Goal: Information Seeking & Learning: Learn about a topic

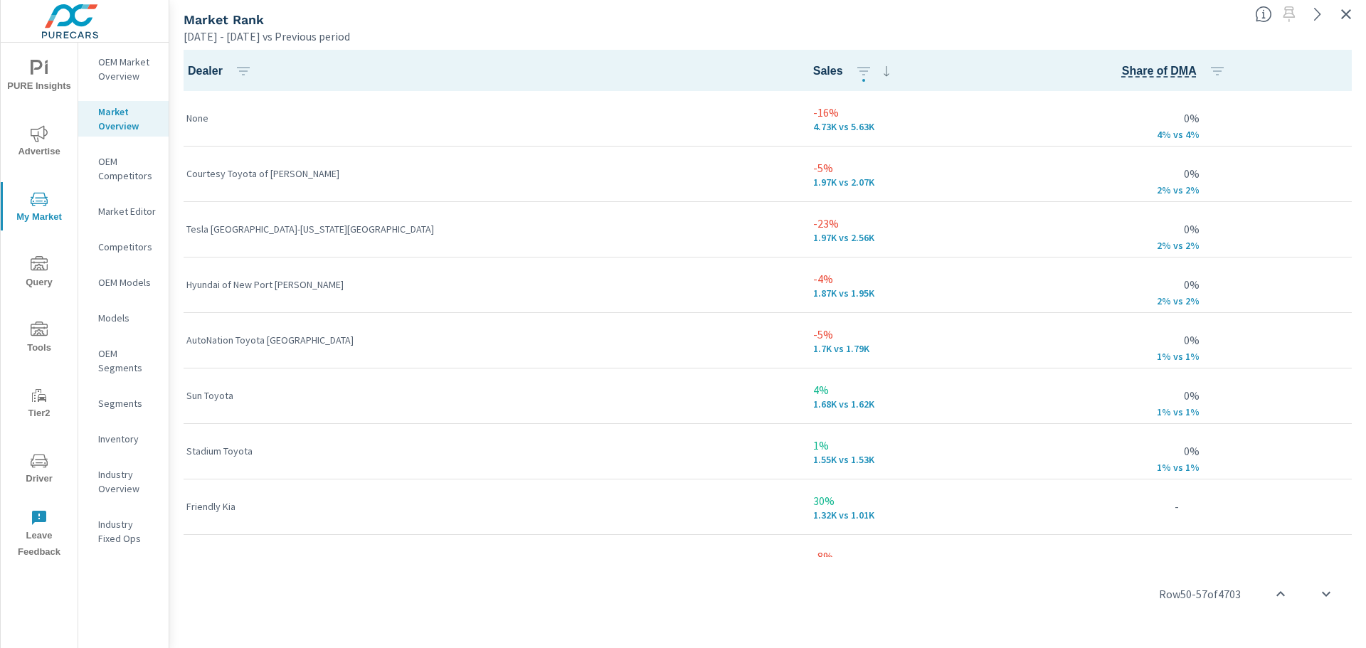
scroll to position [2719, 0]
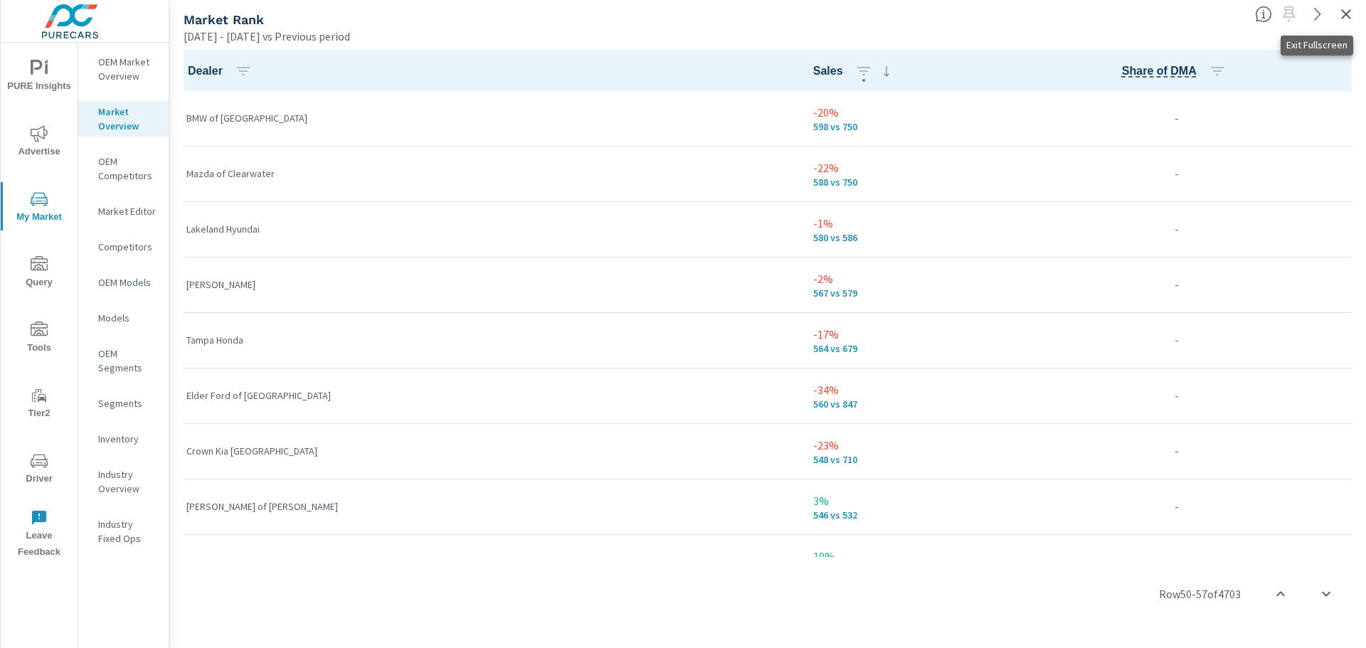
click at [1342, 16] on icon "button" at bounding box center [1346, 14] width 17 height 17
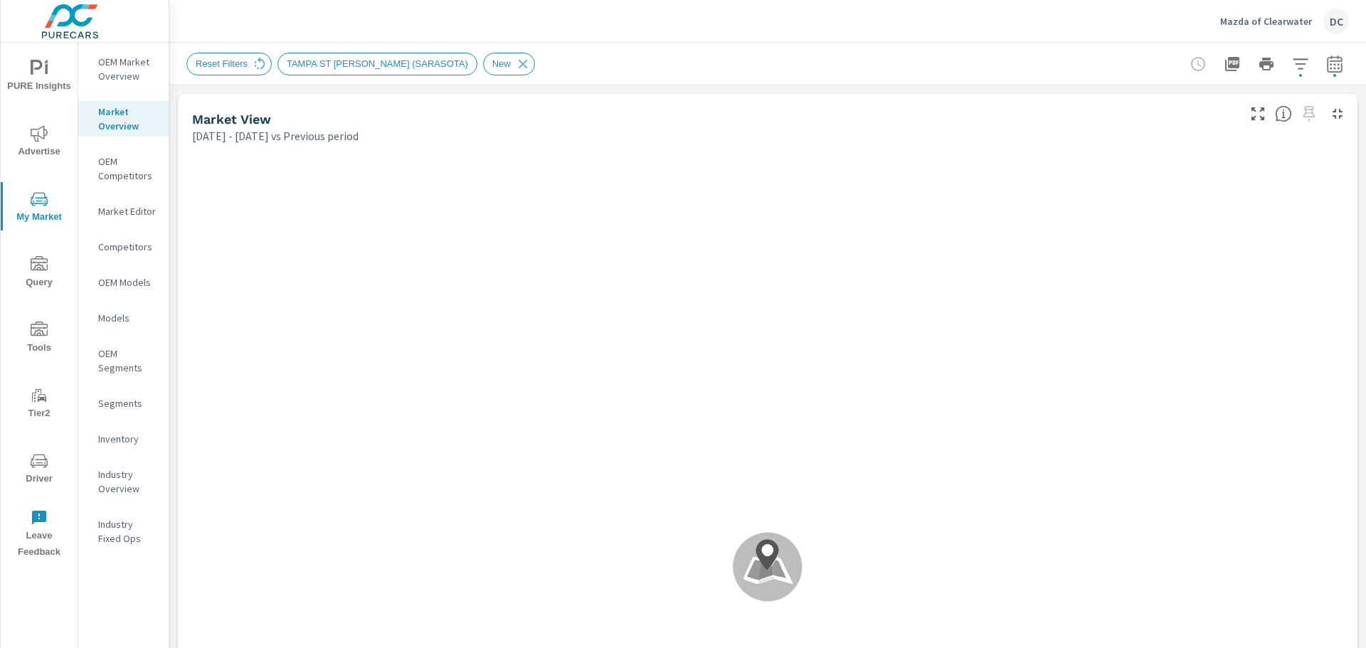
scroll to position [56, 0]
click at [1298, 68] on icon "button" at bounding box center [1300, 63] width 17 height 17
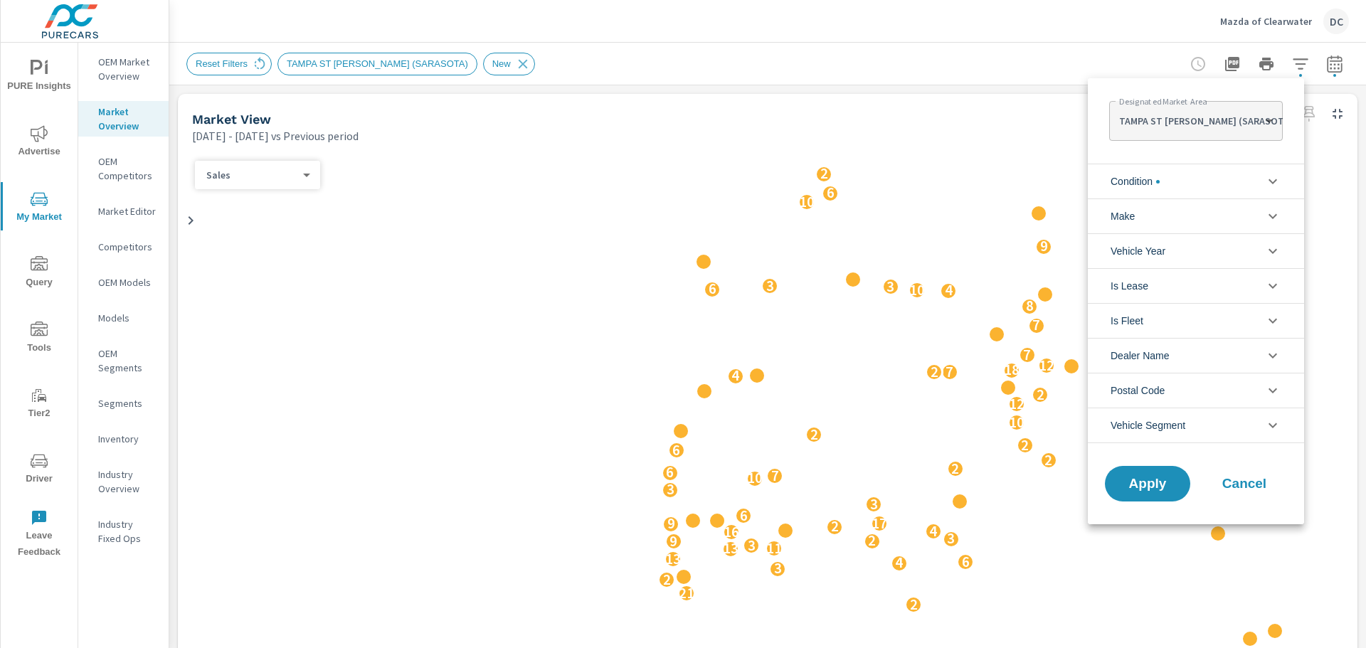
click at [1321, 61] on div at bounding box center [683, 324] width 1366 height 648
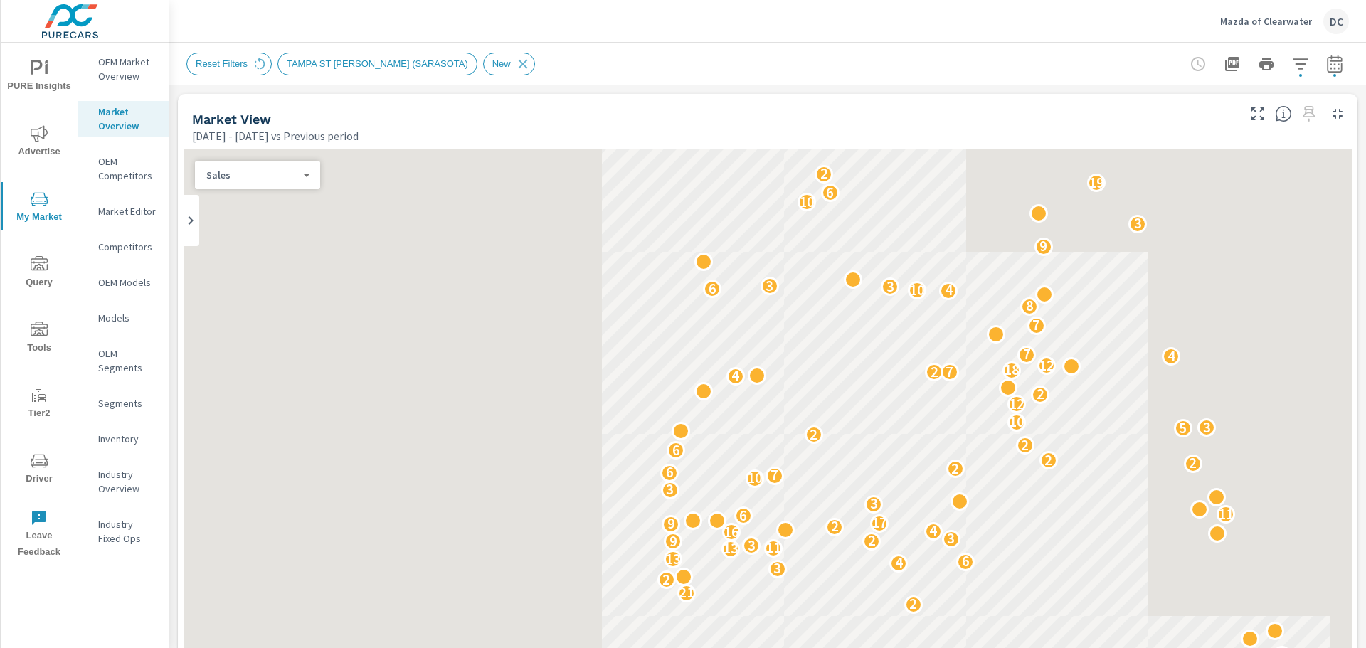
click at [1326, 63] on icon "button" at bounding box center [1334, 63] width 17 height 17
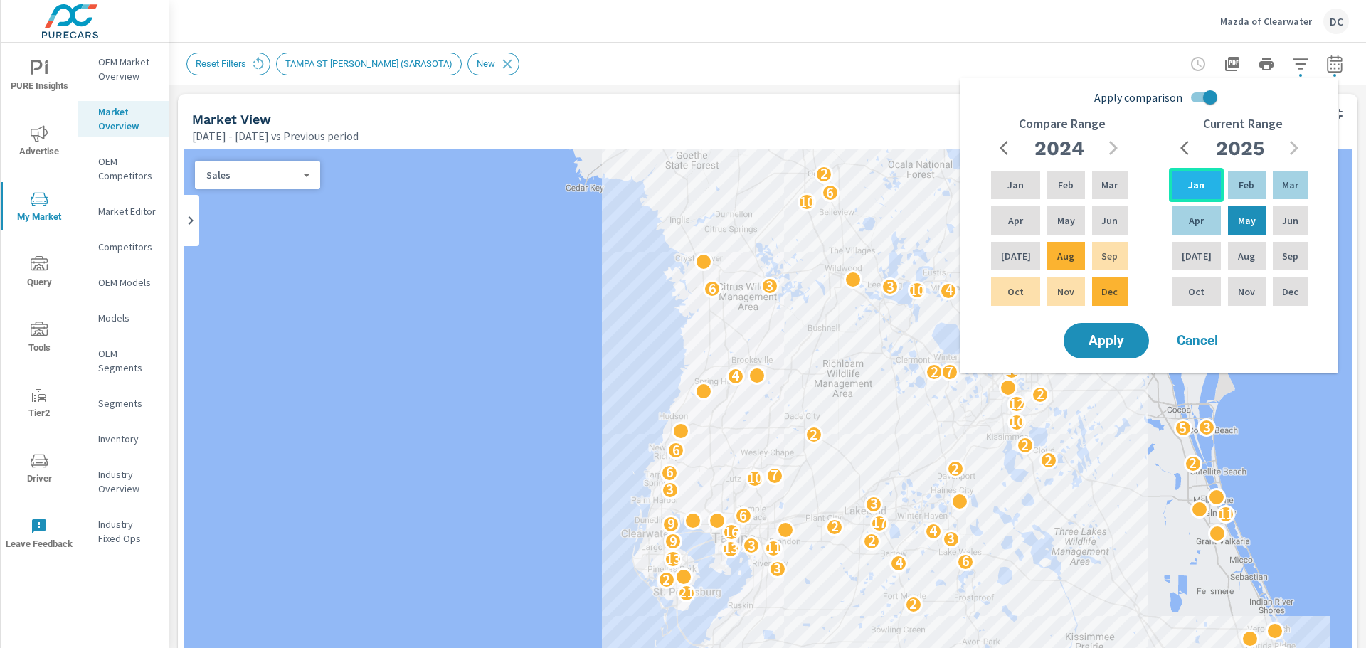
click at [1200, 193] on div "Jan" at bounding box center [1196, 185] width 55 height 34
click at [1195, 93] on input "Apply comparison" at bounding box center [1210, 97] width 81 height 27
checkbox input "false"
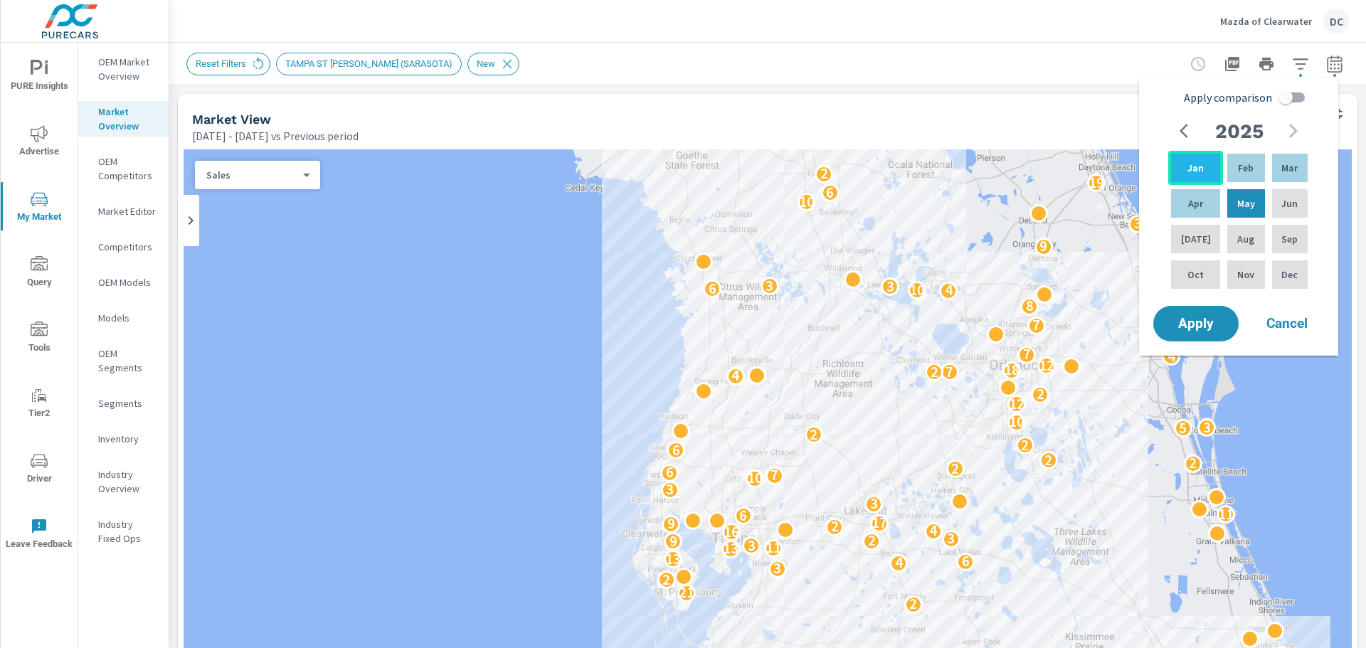
click at [1193, 165] on p "Jan" at bounding box center [1195, 168] width 16 height 14
click at [1239, 199] on p "May" at bounding box center [1246, 203] width 18 height 14
click at [1200, 317] on span "Apply" at bounding box center [1196, 324] width 58 height 14
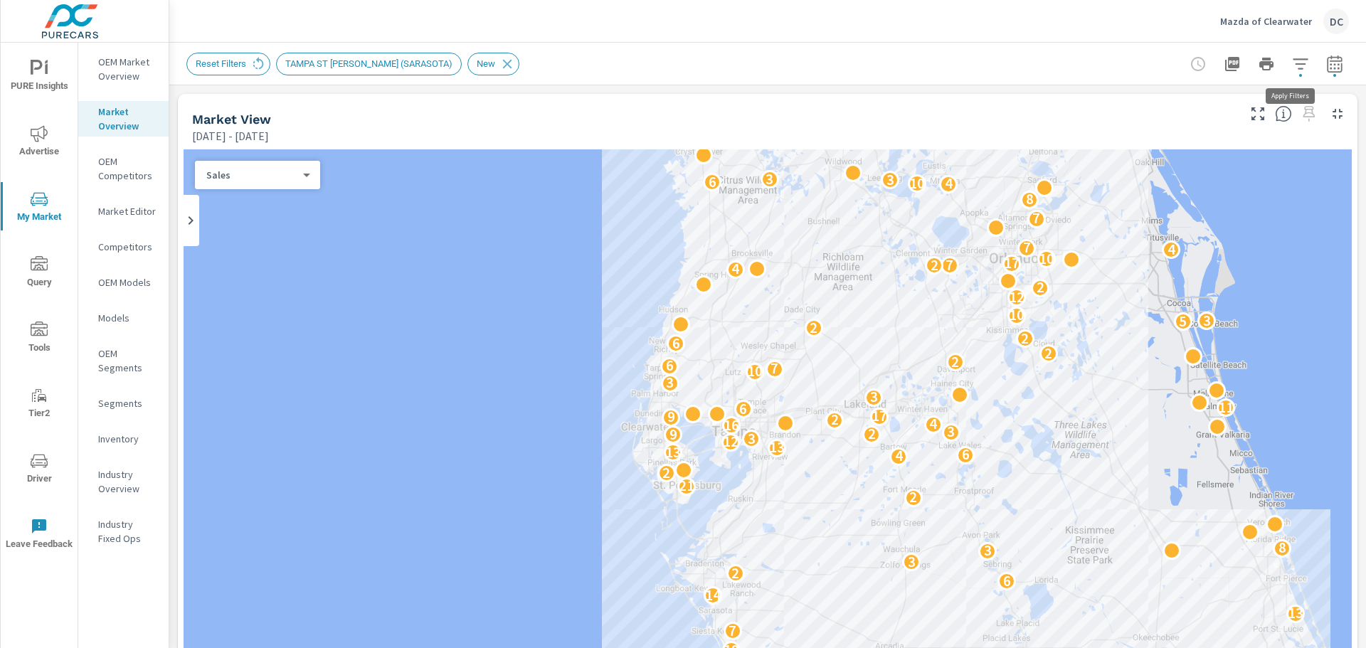
scroll to position [56, 0]
click at [1292, 70] on icon "button" at bounding box center [1300, 63] width 17 height 17
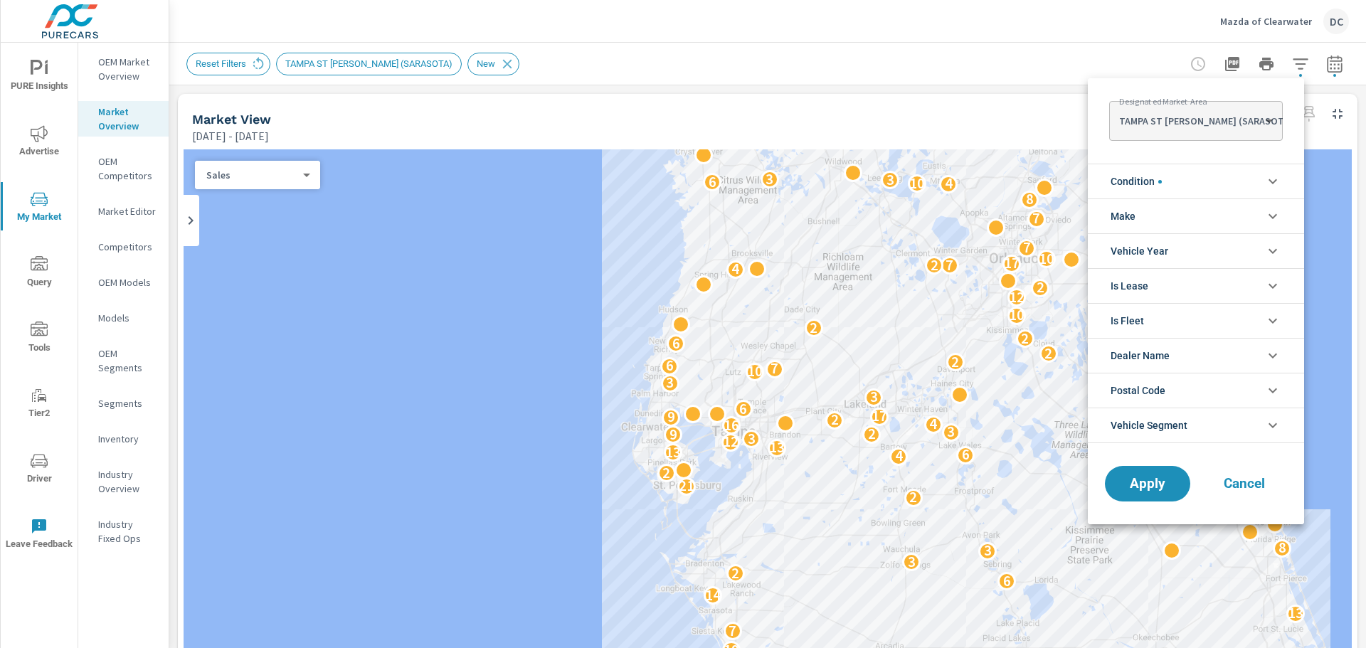
click at [1268, 121] on Area "TAMPA ST [PERSON_NAME] (SARASOTA)" at bounding box center [1195, 121] width 173 height 28
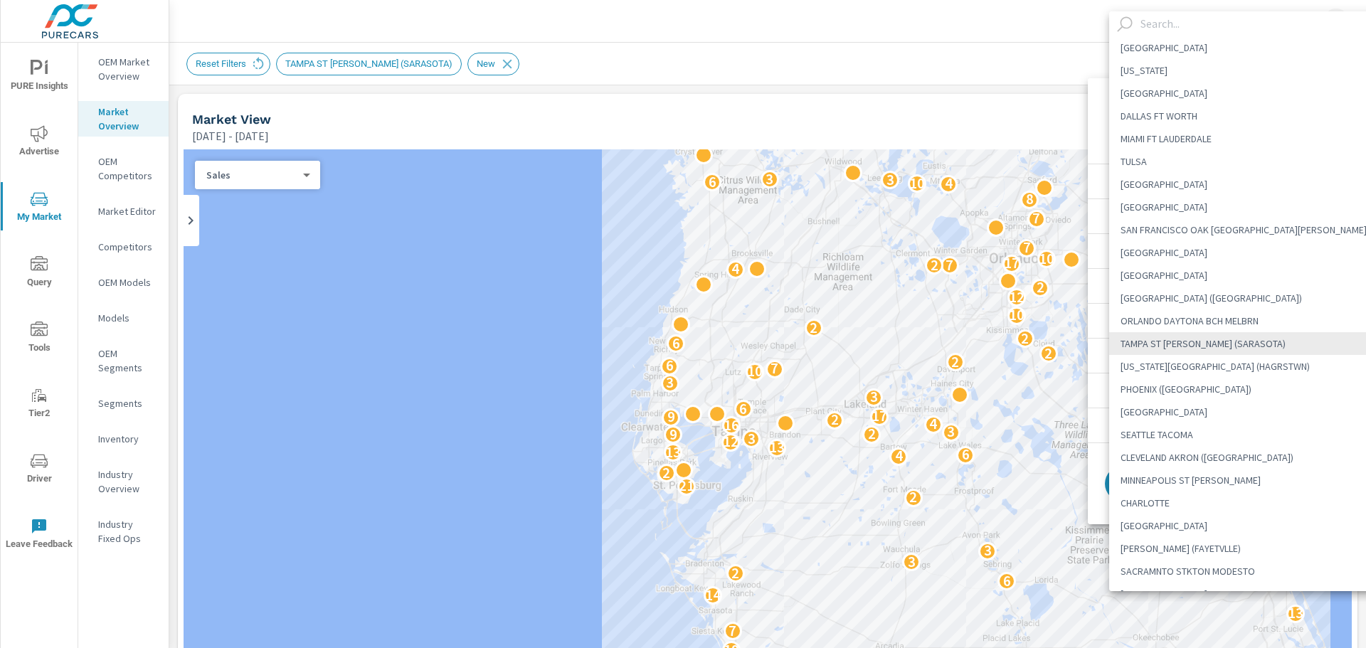
click at [1208, 21] on input "text" at bounding box center [1262, 23] width 254 height 25
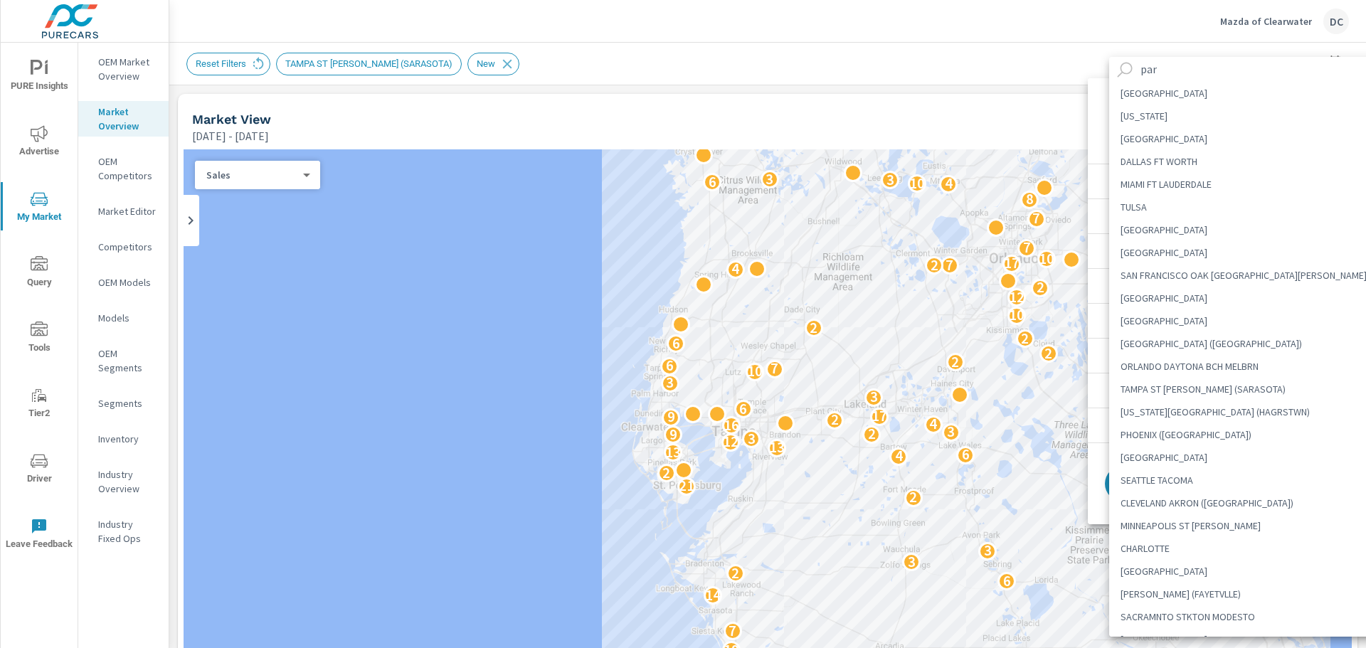
click at [1183, 64] on input "par" at bounding box center [1262, 69] width 254 height 25
click at [1174, 70] on input "par" at bounding box center [1262, 69] width 254 height 25
type input "par"
click at [1134, 69] on icon at bounding box center [1125, 70] width 20 height 20
click at [1122, 71] on icon at bounding box center [1124, 69] width 15 height 15
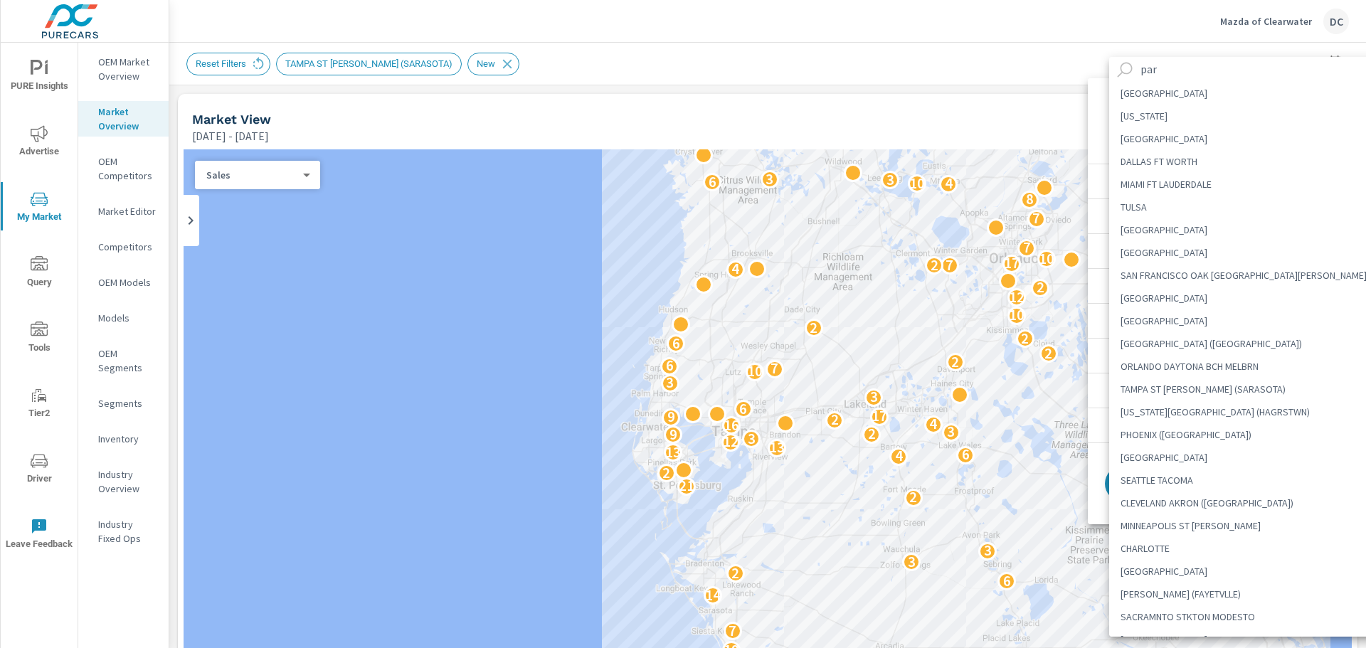
click at [1138, 75] on input "par" at bounding box center [1262, 69] width 254 height 25
click at [1158, 74] on input "par" at bounding box center [1262, 69] width 254 height 25
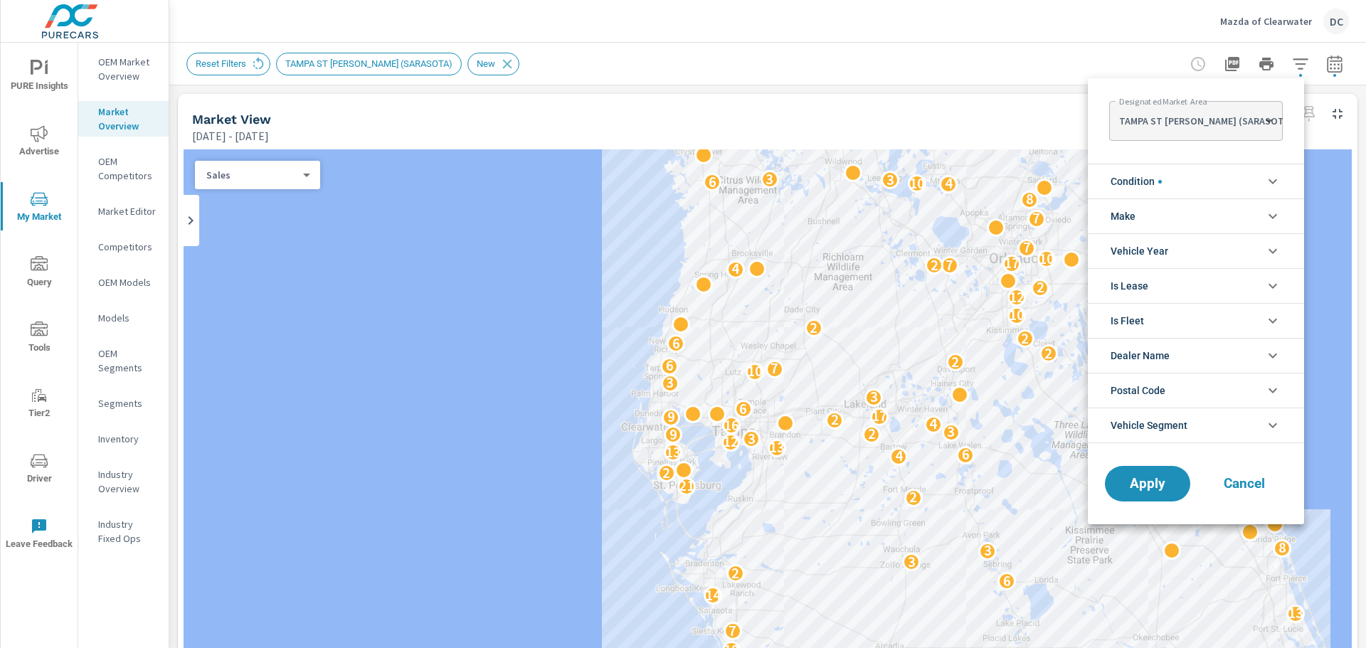
scroll to position [2720, 0]
click at [1215, 127] on body "PURE Insights Advertise My Market Query Tools Tier2 Driver Leave Feedback OEM M…" at bounding box center [683, 324] width 1366 height 648
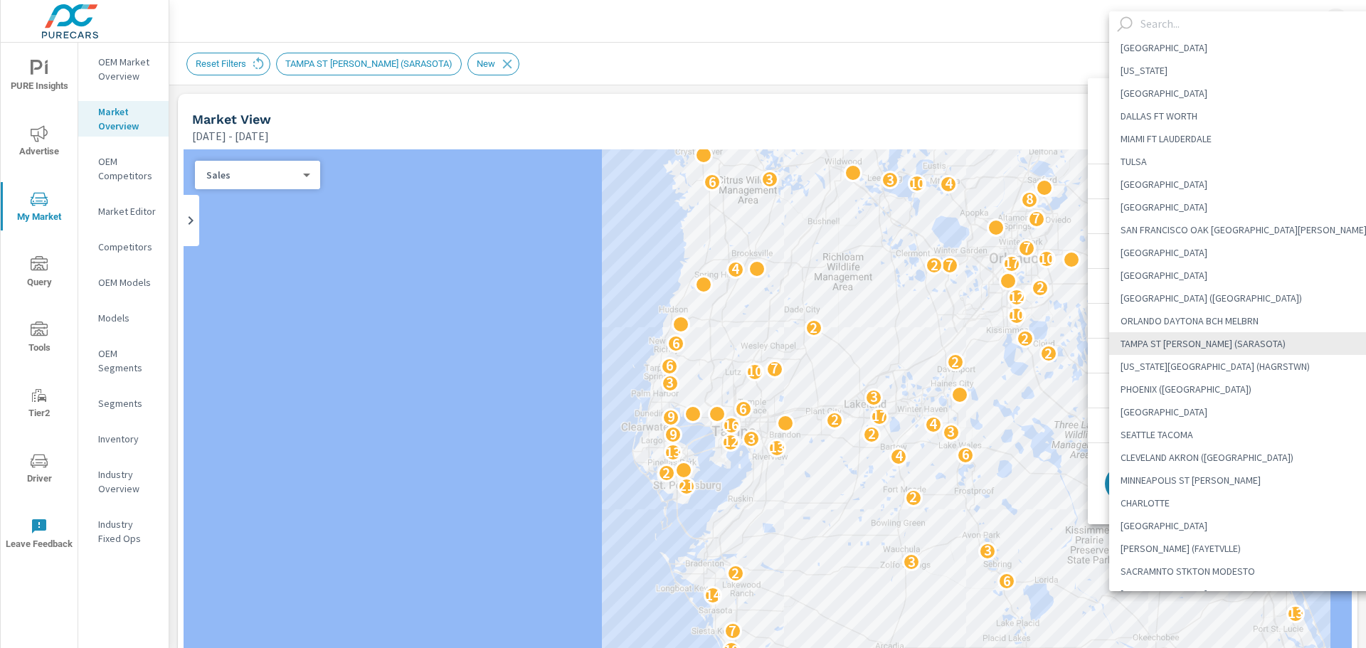
click at [1147, 19] on input "text" at bounding box center [1262, 23] width 254 height 25
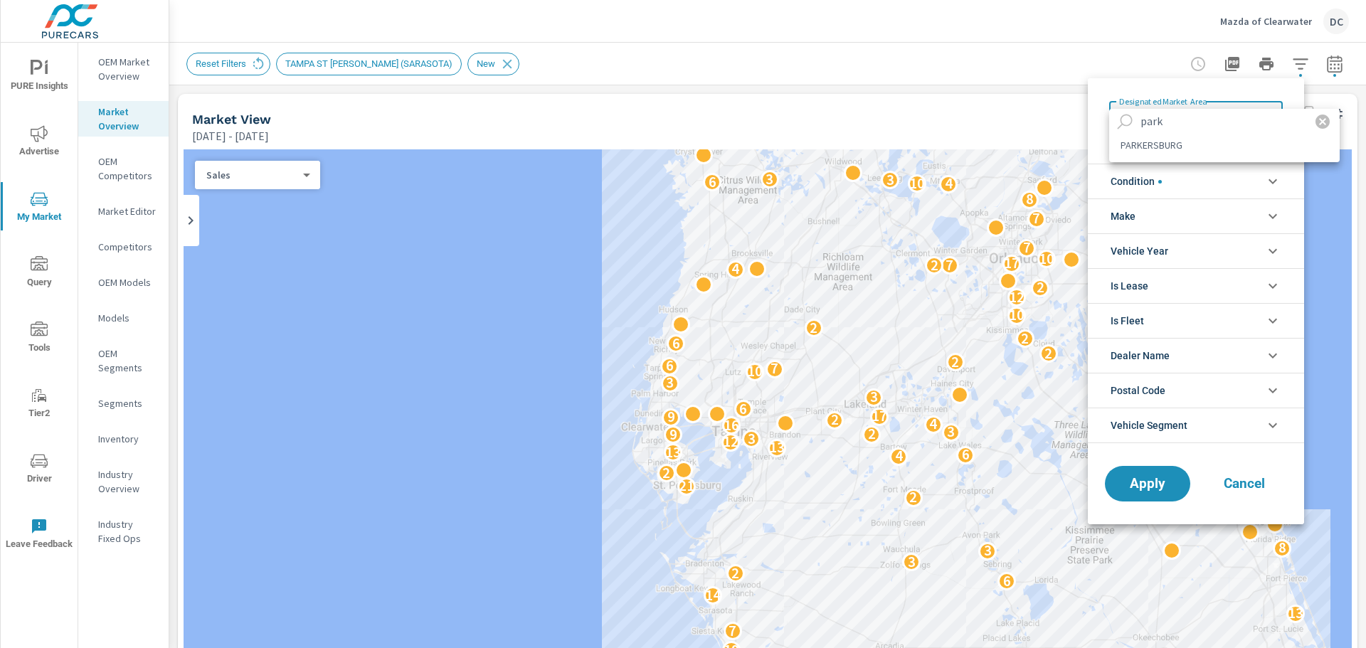
type input "park"
click at [1158, 147] on li "PARKERSBURG" at bounding box center [1224, 145] width 231 height 23
type Area "PARKERSBURG"
click at [1194, 209] on li "Make" at bounding box center [1196, 215] width 216 height 35
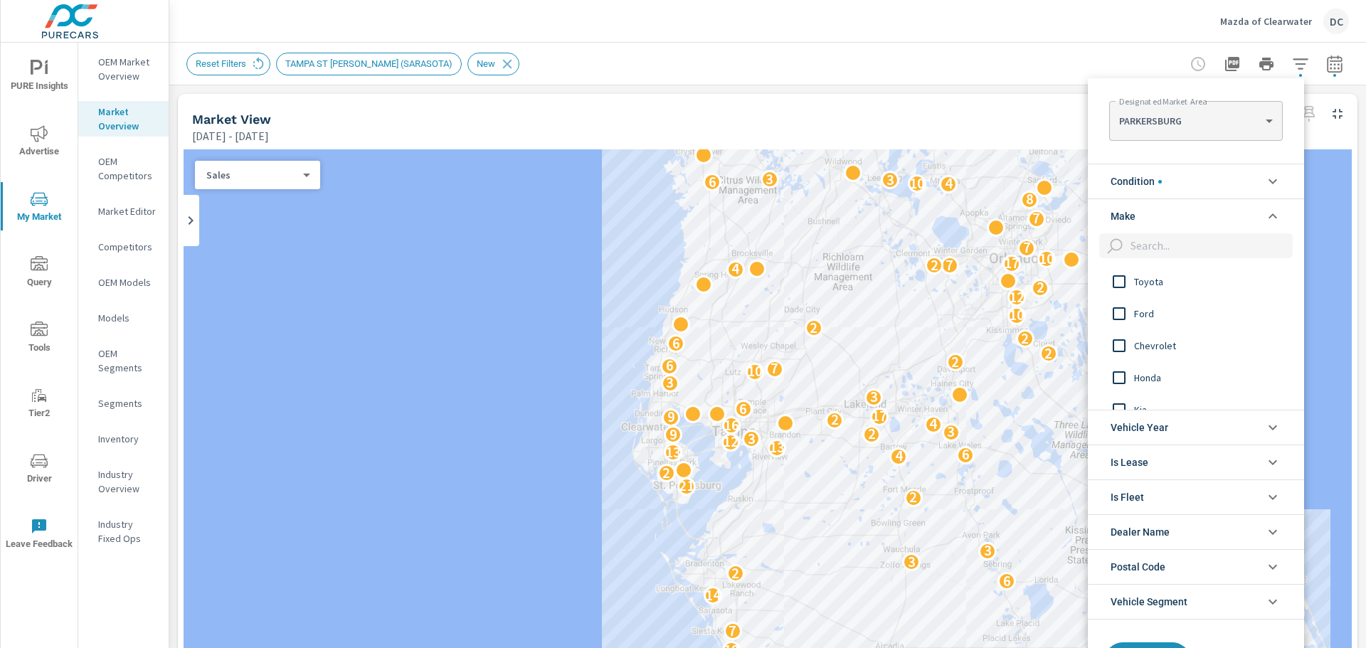
click at [1203, 177] on li "Condition" at bounding box center [1196, 181] width 216 height 35
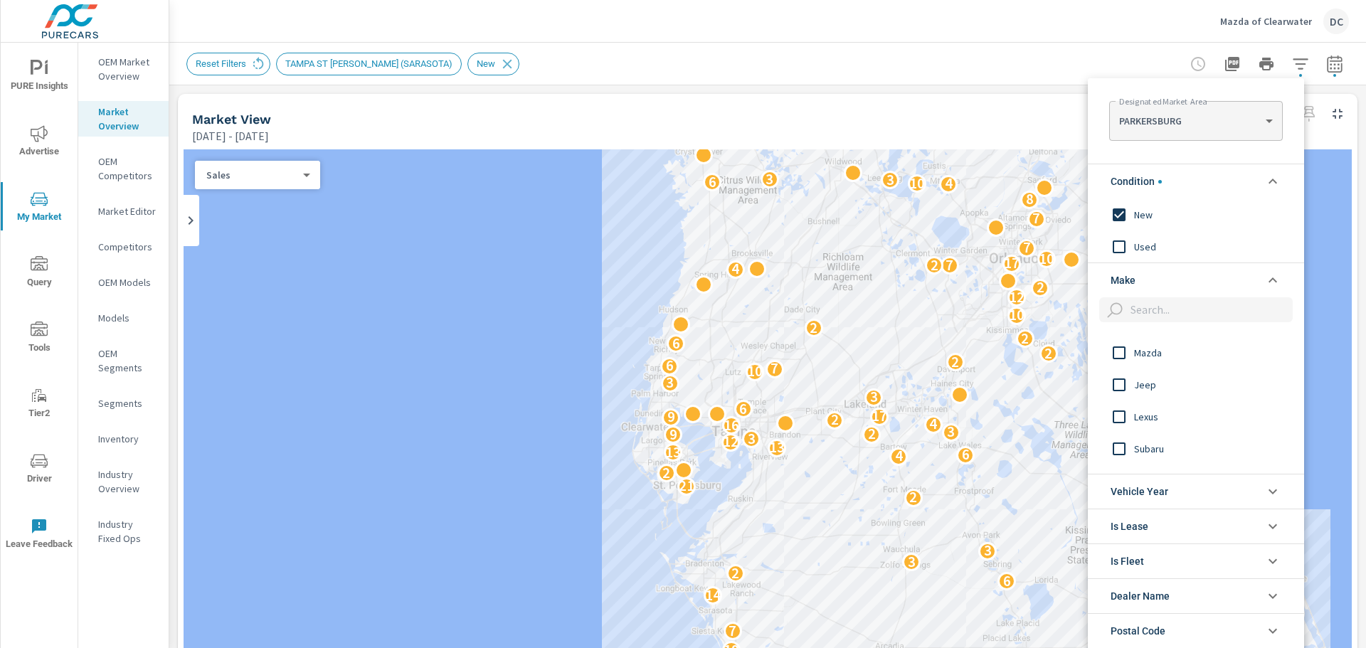
scroll to position [285, 0]
click at [1125, 351] on input "filter options" at bounding box center [1119, 349] width 30 height 30
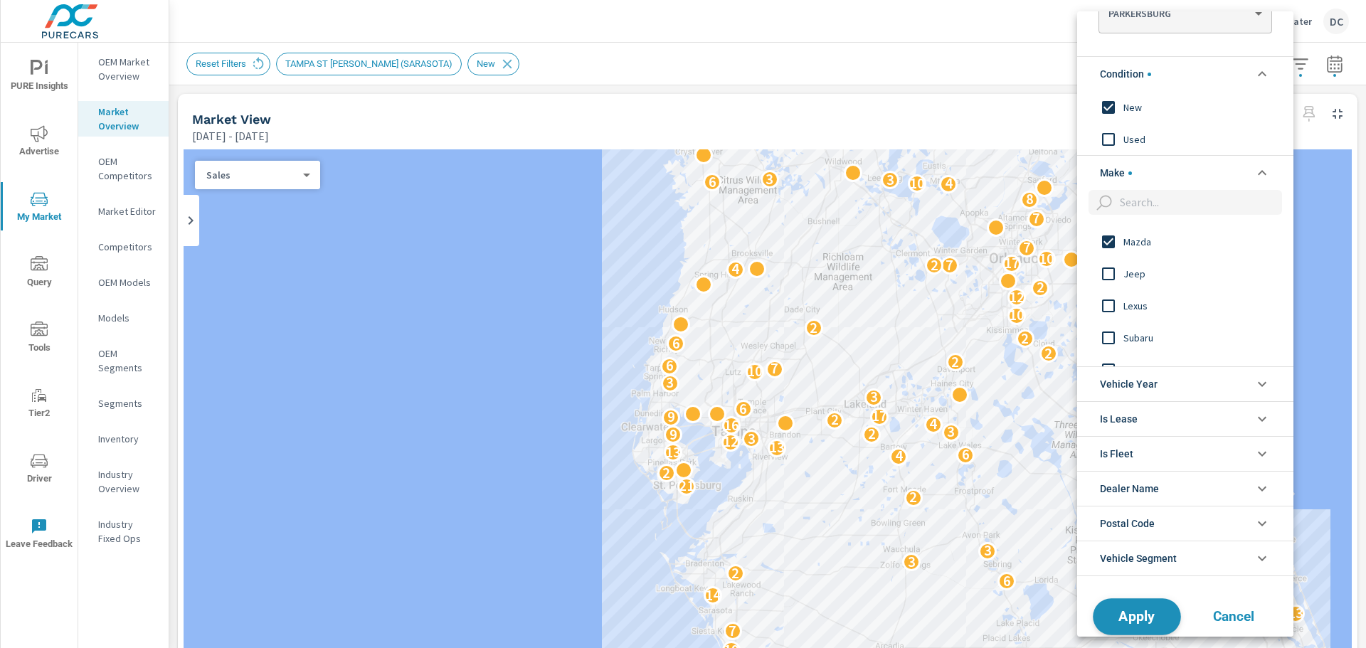
scroll to position [61, 0]
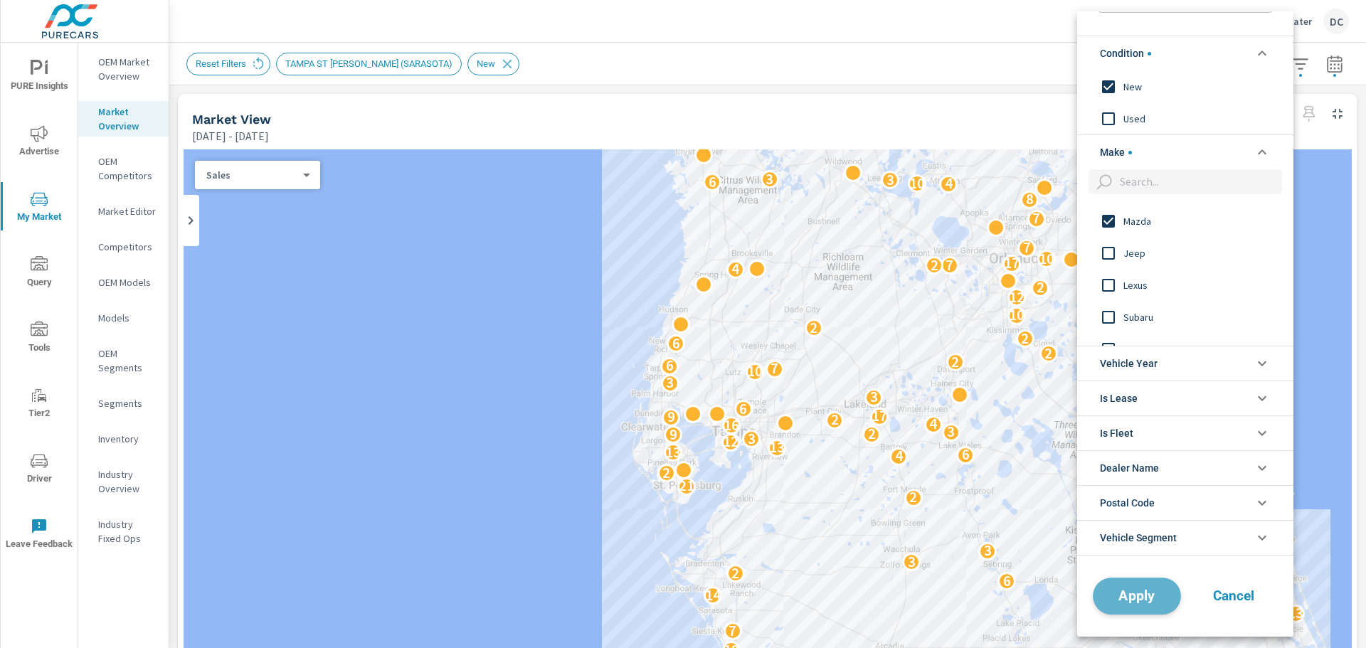
click at [1133, 598] on span "Apply" at bounding box center [1137, 596] width 58 height 14
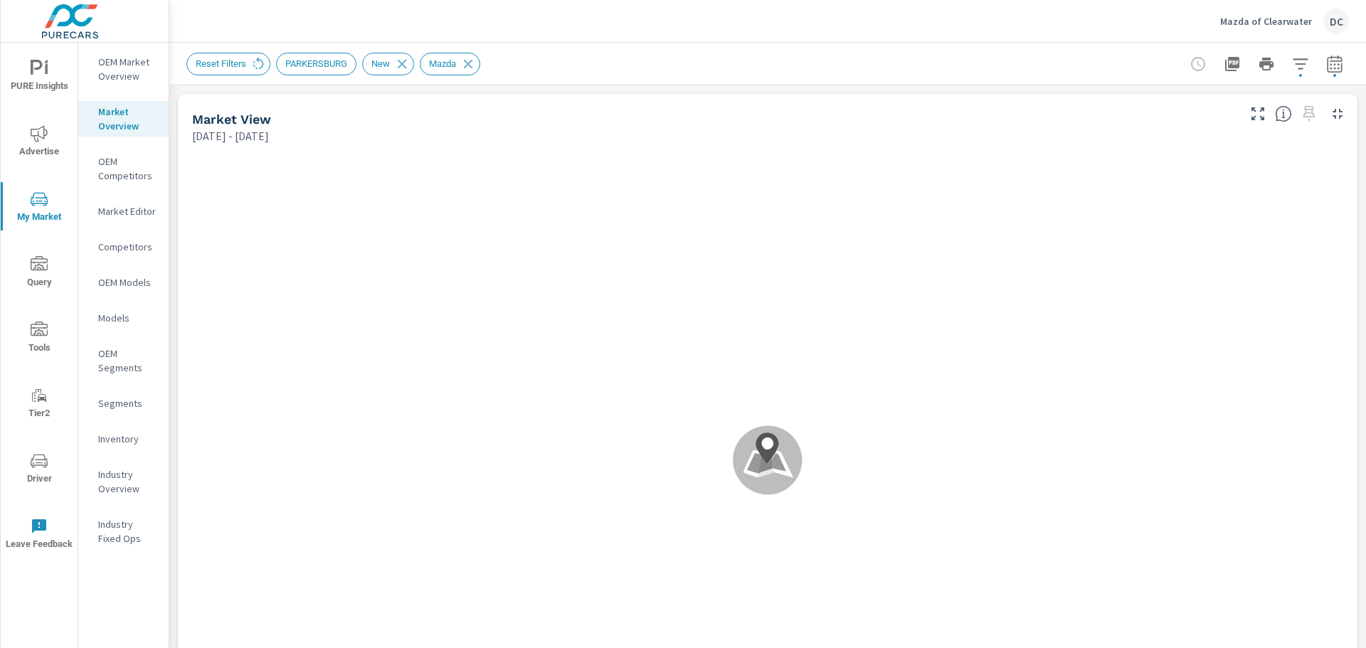
scroll to position [56, 0]
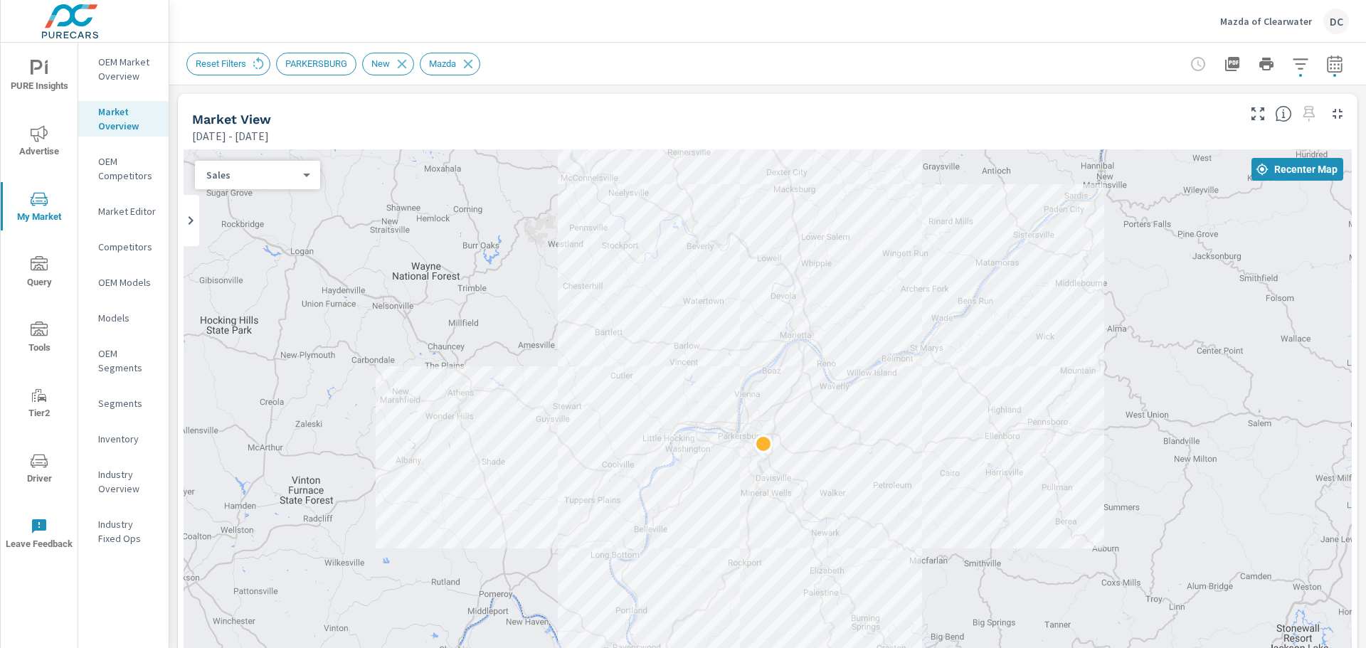
drag, startPoint x: 1061, startPoint y: 502, endPoint x: 1046, endPoint y: 455, distance: 50.2
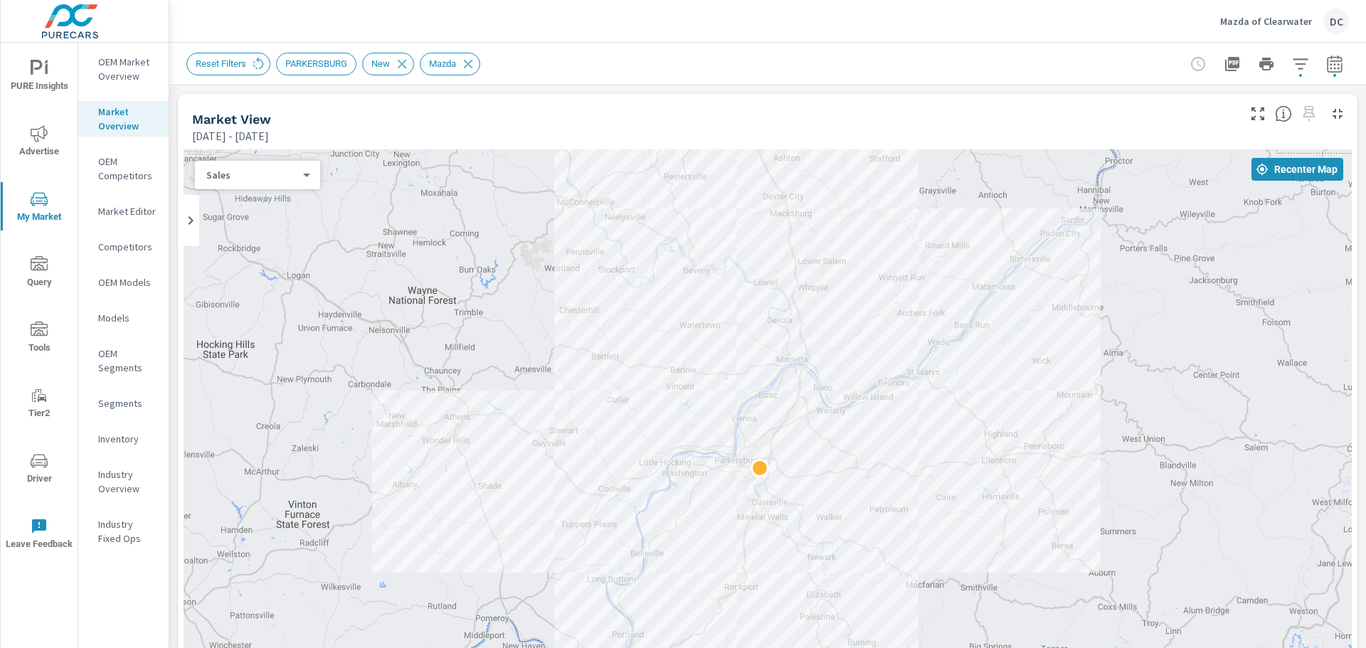
drag, startPoint x: 1213, startPoint y: 334, endPoint x: 1209, endPoint y: 360, distance: 26.0
click at [1209, 360] on div "2" at bounding box center [768, 438] width 1168 height 578
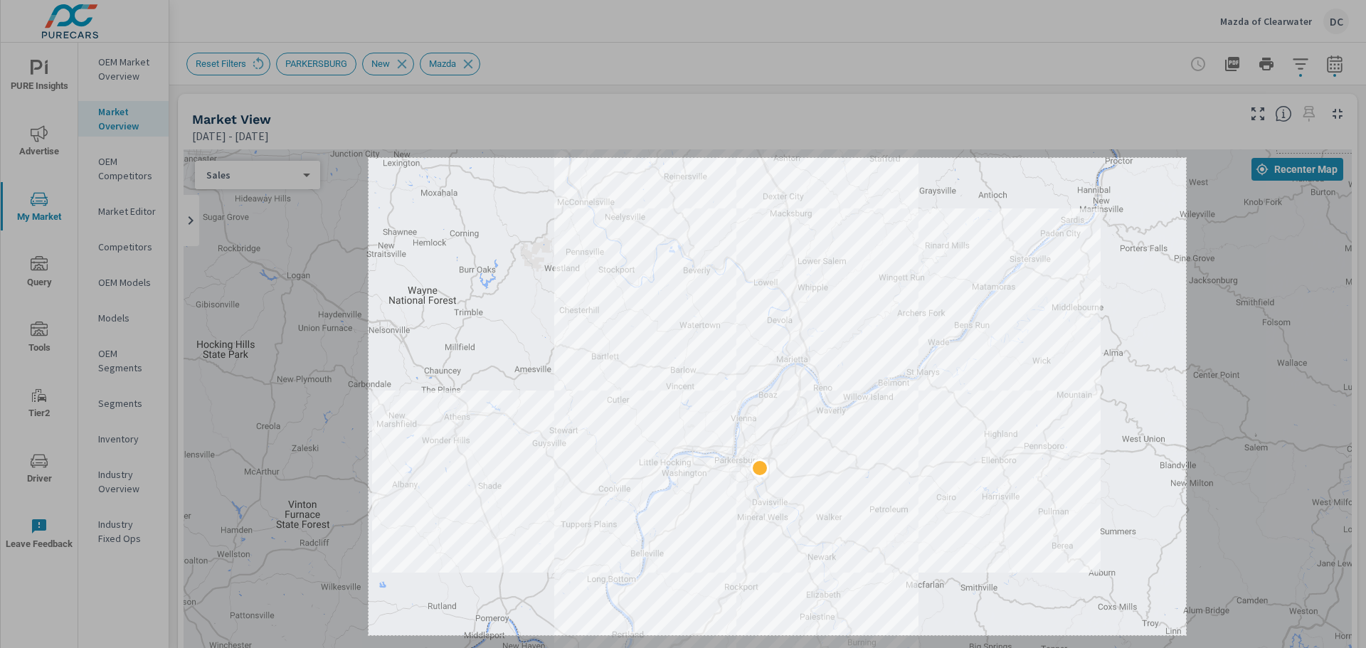
drag, startPoint x: 369, startPoint y: 158, endPoint x: 1186, endPoint y: 635, distance: 946.6
click at [1186, 635] on div "1149 X 671" at bounding box center [683, 324] width 1366 height 648
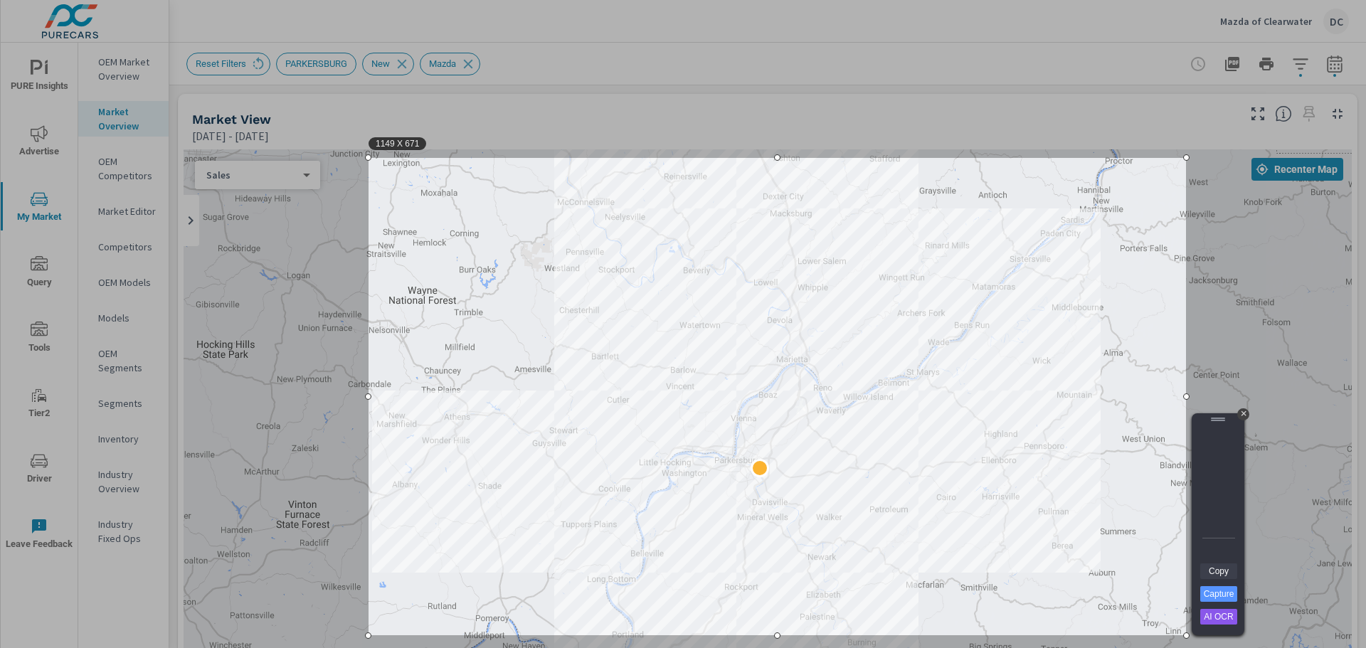
click at [1222, 572] on link "Copy" at bounding box center [1218, 571] width 37 height 16
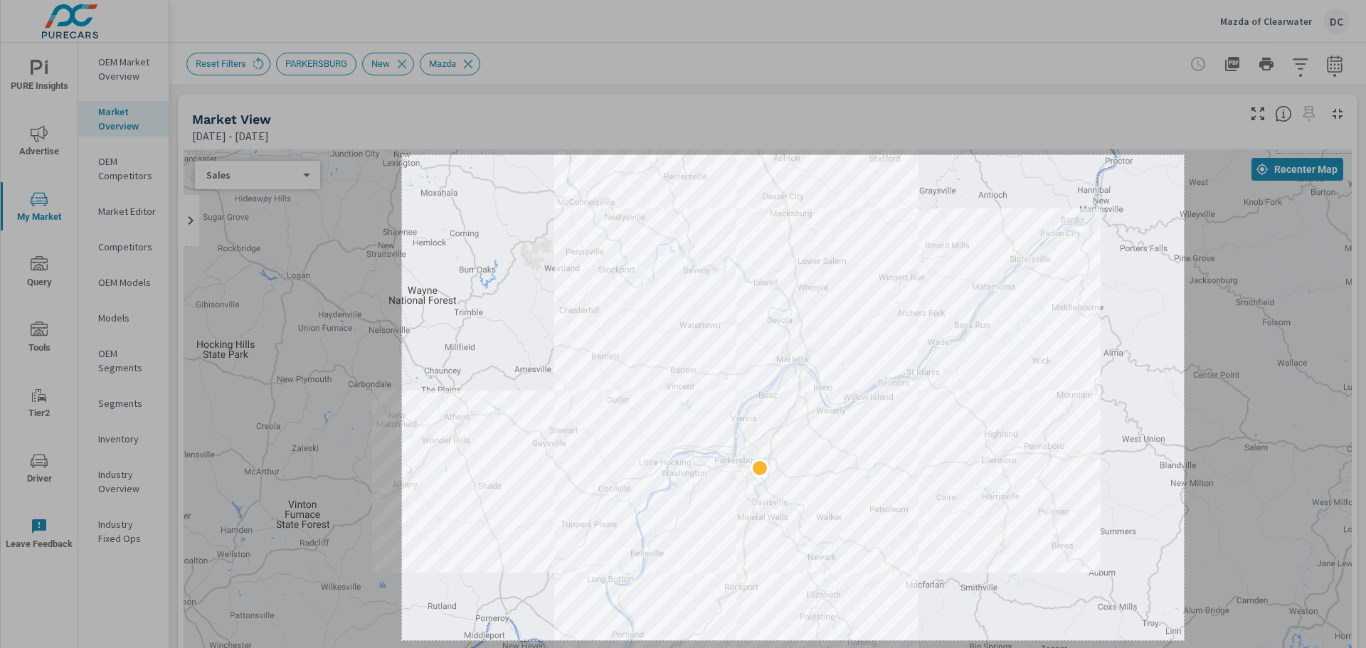
drag, startPoint x: 402, startPoint y: 155, endPoint x: 1184, endPoint y: 640, distance: 920.2
click at [1184, 640] on div "1099 X 682" at bounding box center [683, 324] width 1366 height 648
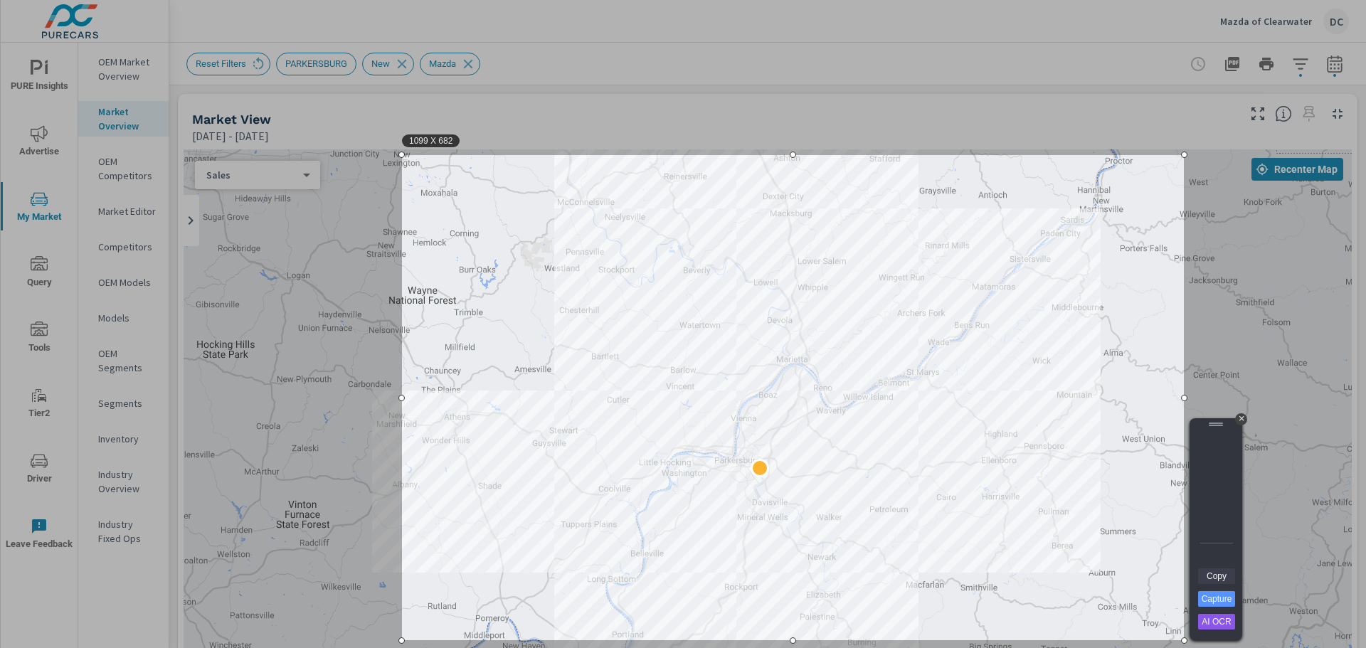
click at [1219, 578] on link "Copy" at bounding box center [1216, 576] width 37 height 16
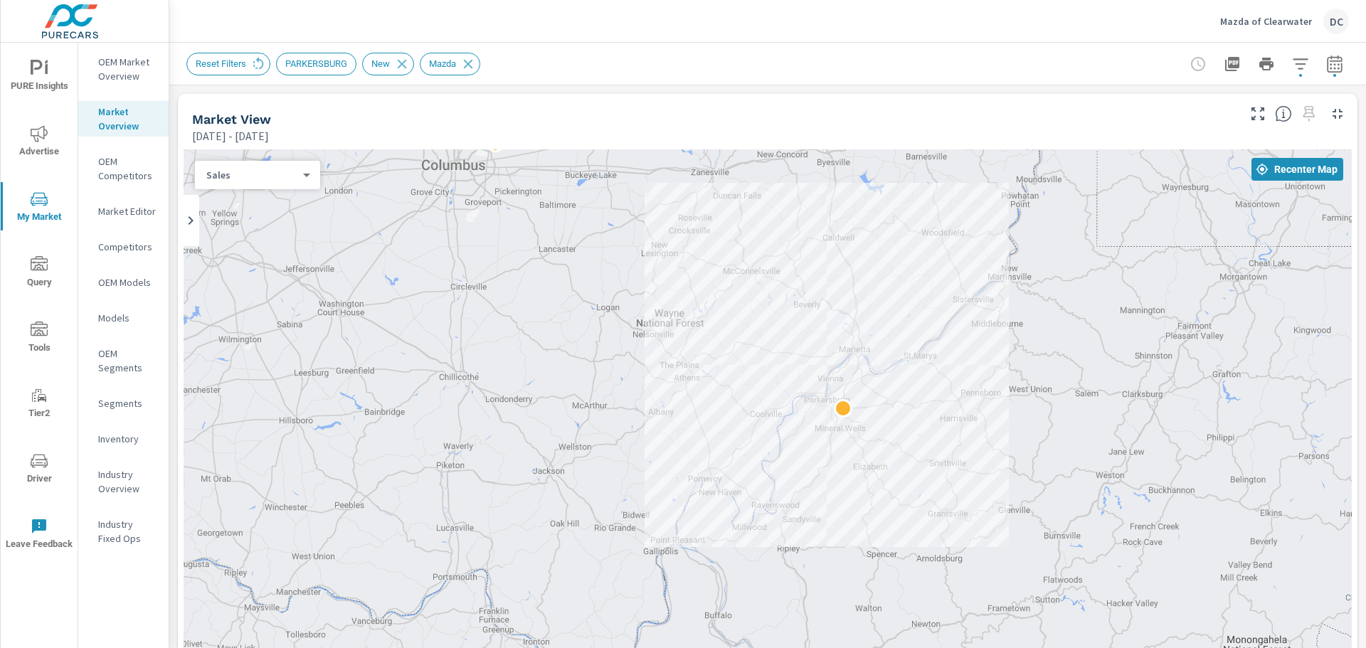
drag, startPoint x: 994, startPoint y: 391, endPoint x: 970, endPoint y: 381, distance: 26.2
click at [970, 381] on div "2" at bounding box center [768, 438] width 1168 height 578
